Goal: Navigation & Orientation: Understand site structure

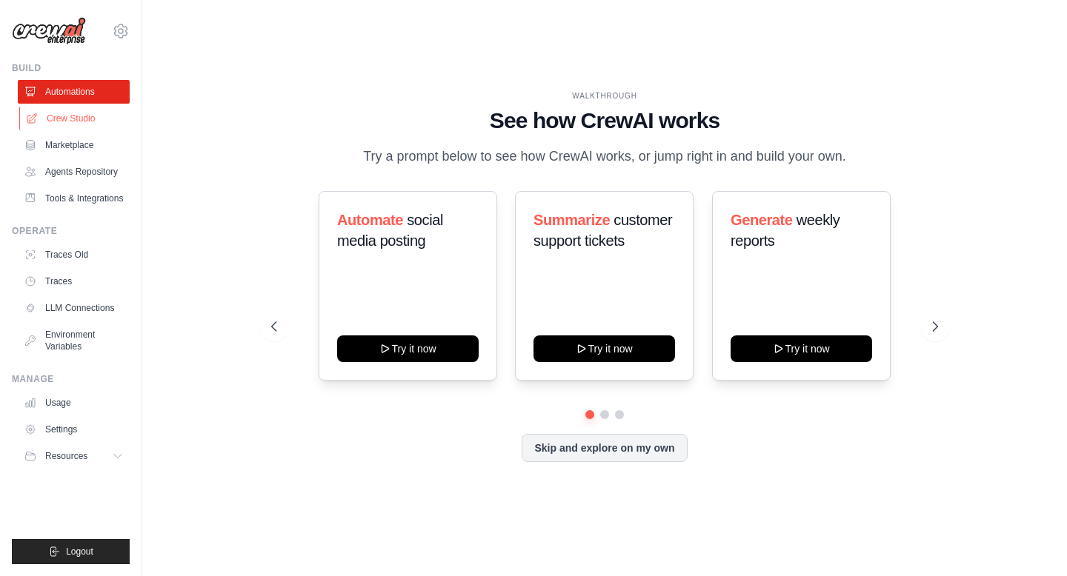
click at [82, 115] on link "Crew Studio" at bounding box center [75, 119] width 112 height 24
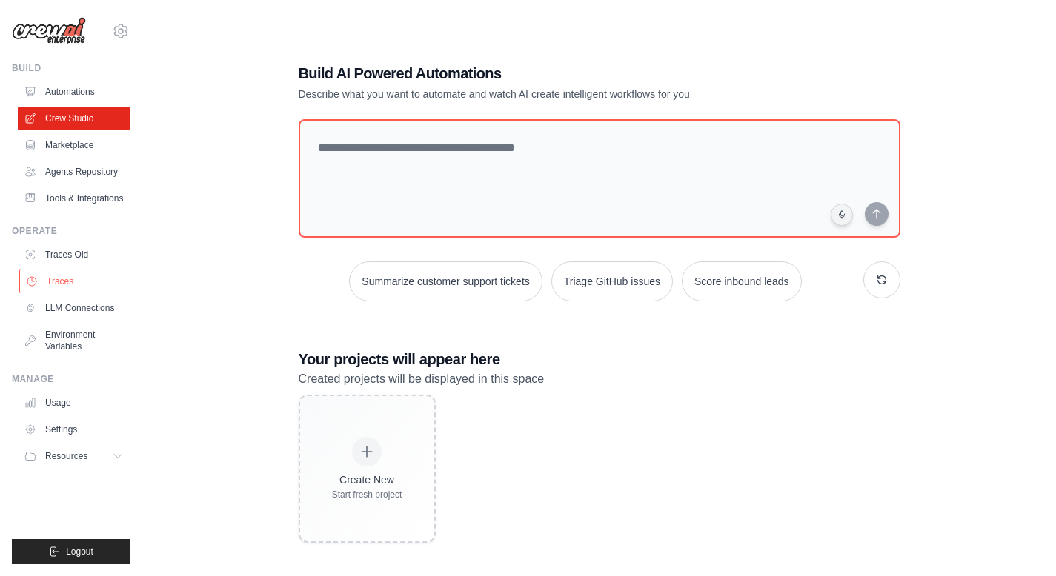
click at [76, 285] on link "Traces" at bounding box center [75, 282] width 112 height 24
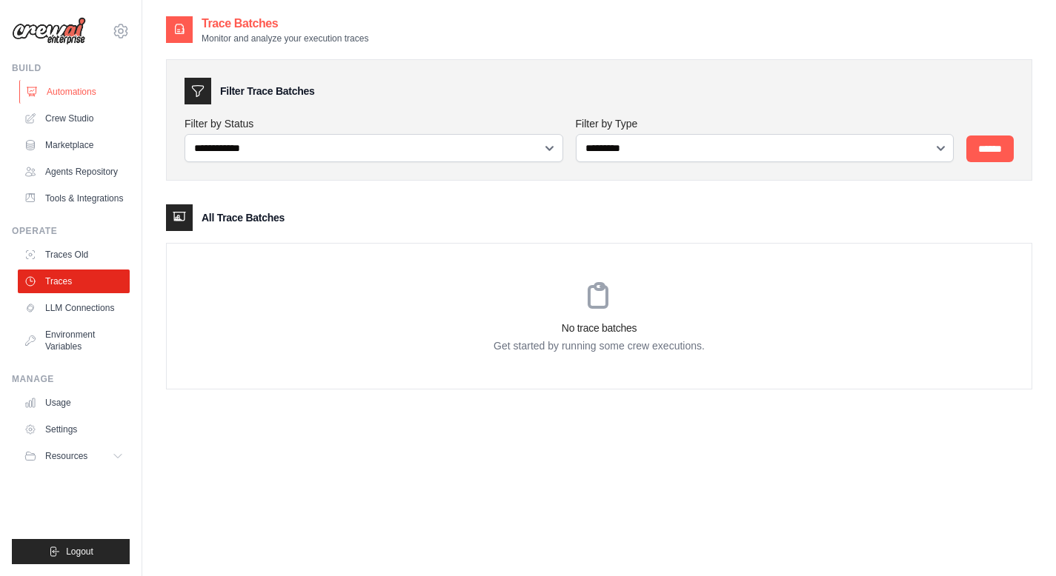
click at [79, 93] on link "Automations" at bounding box center [75, 92] width 112 height 24
